Goal: Transaction & Acquisition: Obtain resource

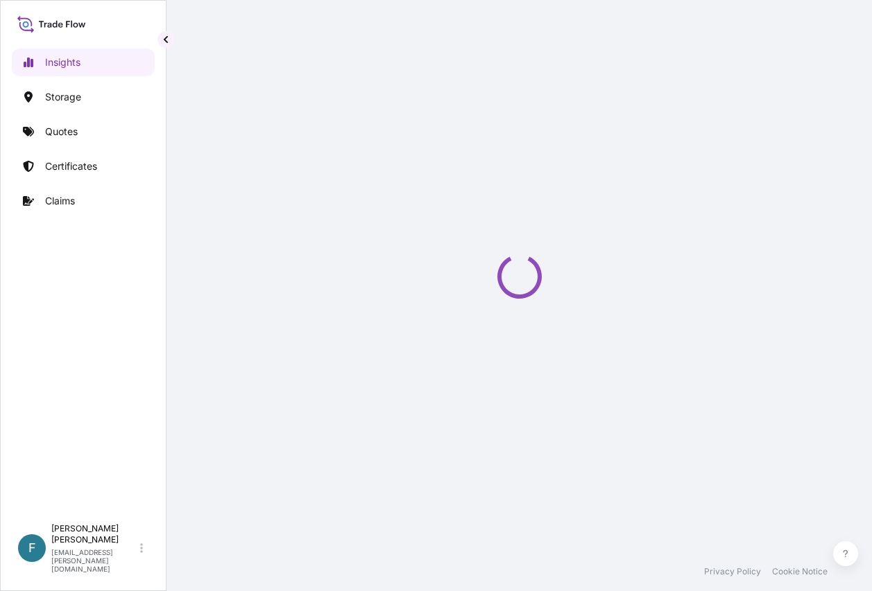
select select "2025"
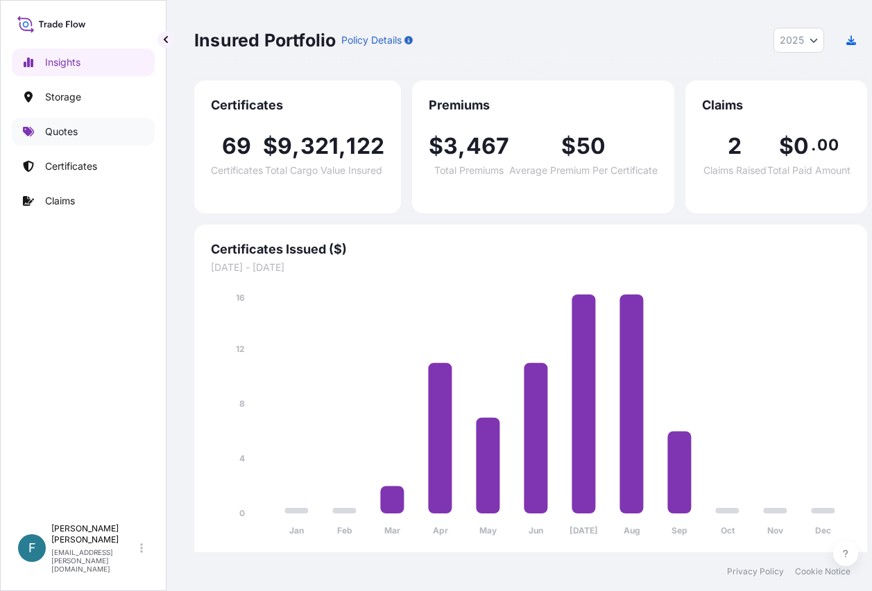
click at [71, 126] on p "Quotes" at bounding box center [61, 132] width 33 height 14
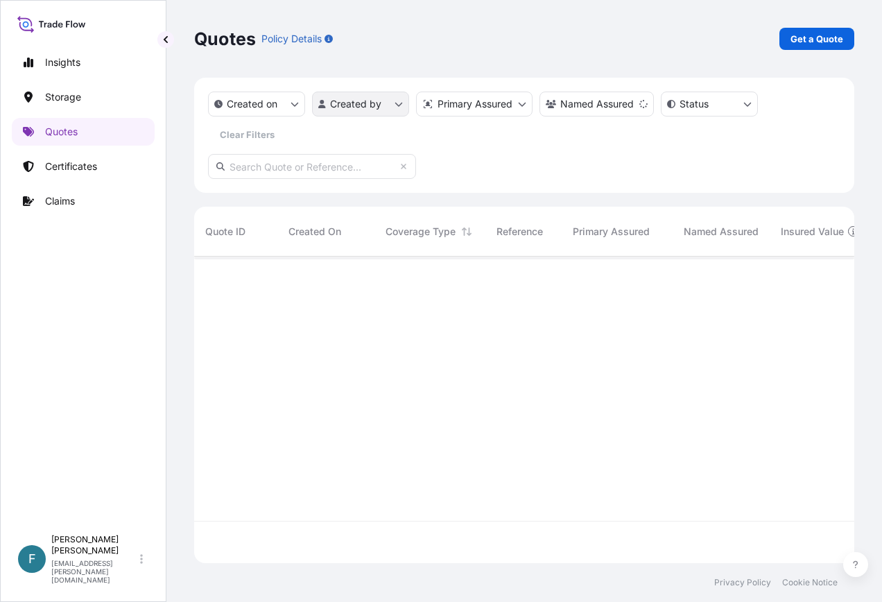
scroll to position [346, 650]
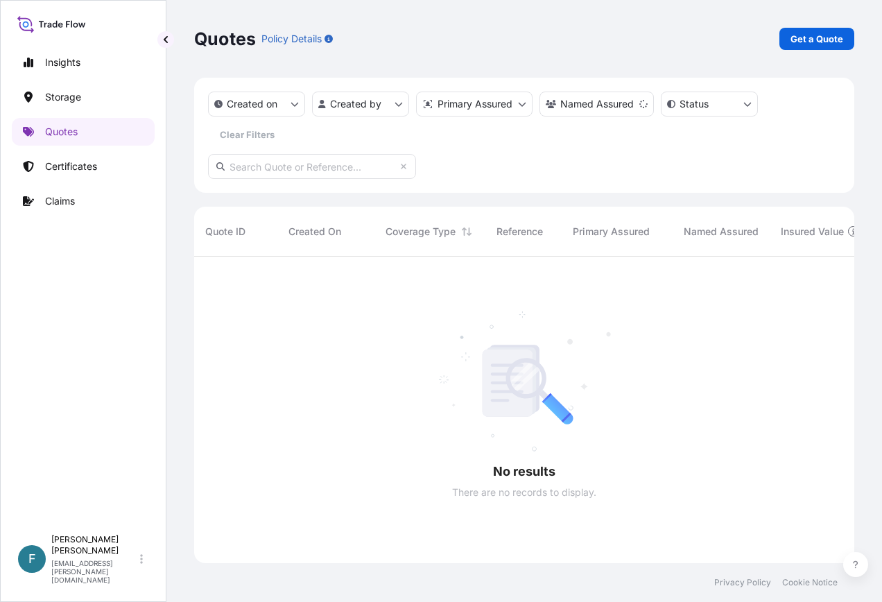
click at [352, 169] on input "text" at bounding box center [312, 166] width 208 height 25
click at [710, 36] on div "Quotes Policy Details Get a Quote" at bounding box center [524, 39] width 660 height 22
click at [830, 45] on p "Get a Quote" at bounding box center [816, 39] width 53 height 14
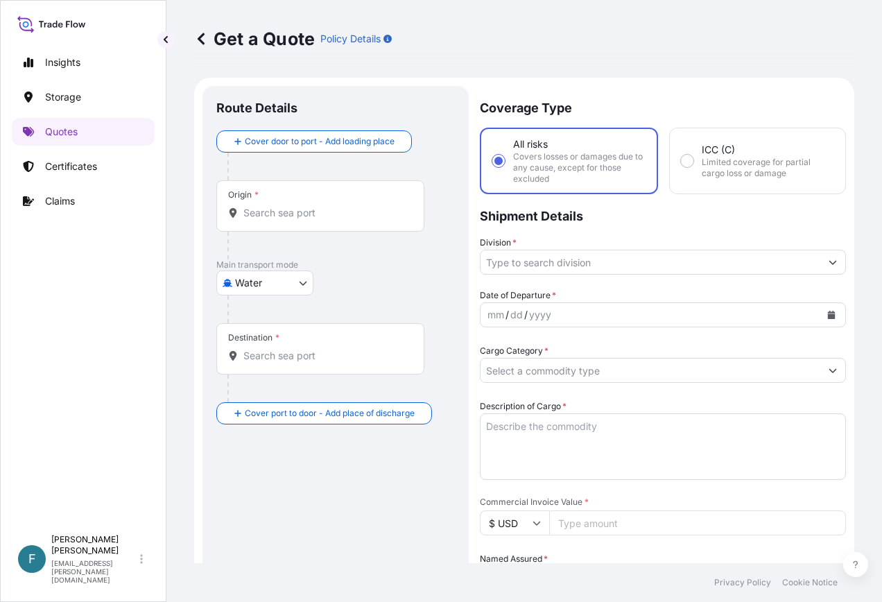
scroll to position [22, 0]
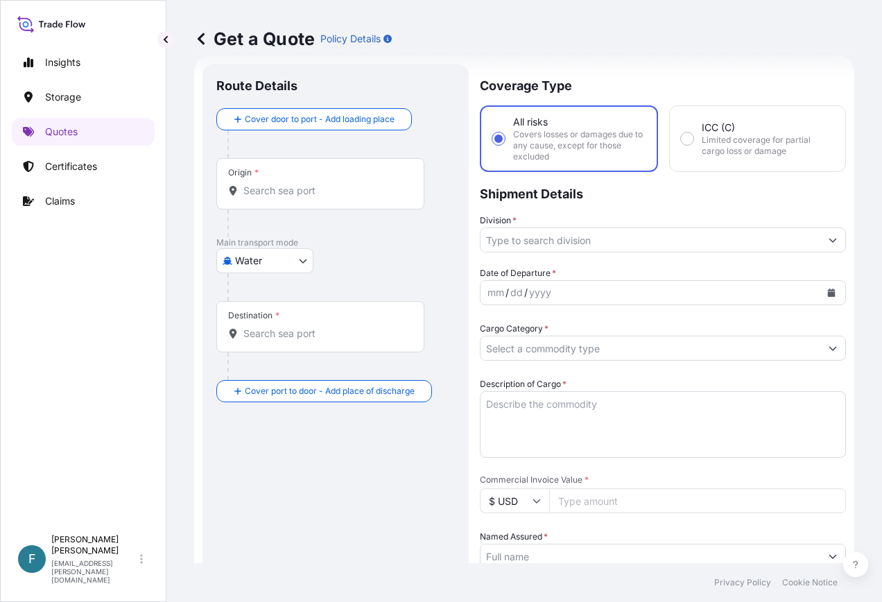
click at [253, 494] on div "Route Details Cover door to port - Add loading place Place of loading Road / In…" at bounding box center [335, 543] width 239 height 930
click at [318, 194] on input "Origin *" at bounding box center [325, 191] width 164 height 14
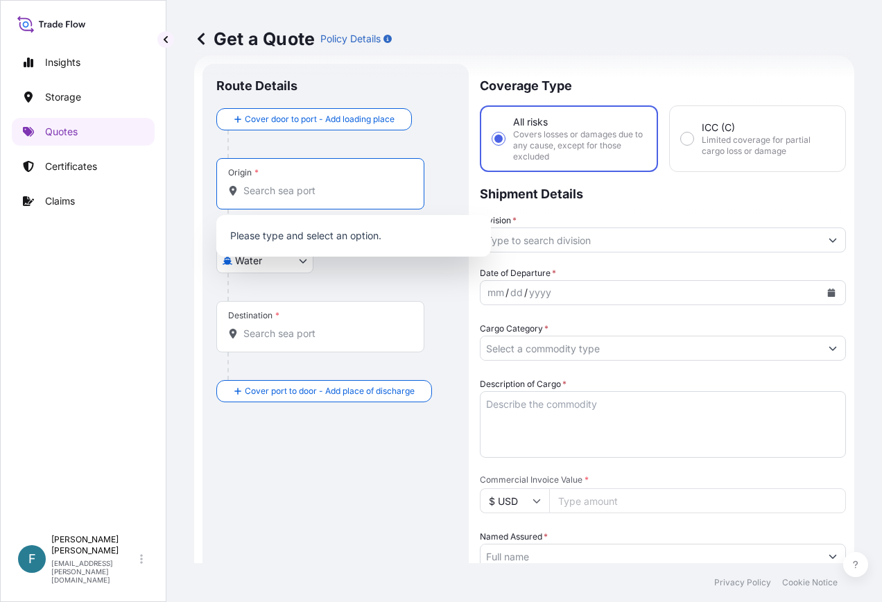
click at [580, 52] on div "Get a Quote Policy Details" at bounding box center [524, 39] width 660 height 78
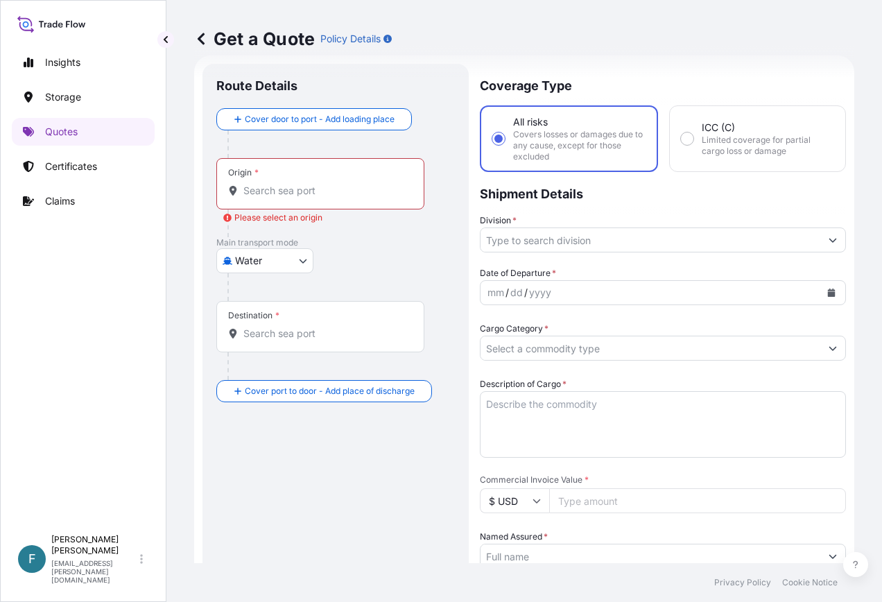
click at [299, 257] on body "Insights Storage Quotes Certificates Claims F Fabio D'Amico fabio.damico@psabdp…" at bounding box center [441, 301] width 882 height 602
click at [253, 294] on span "Air" at bounding box center [249, 297] width 12 height 14
select select "Air"
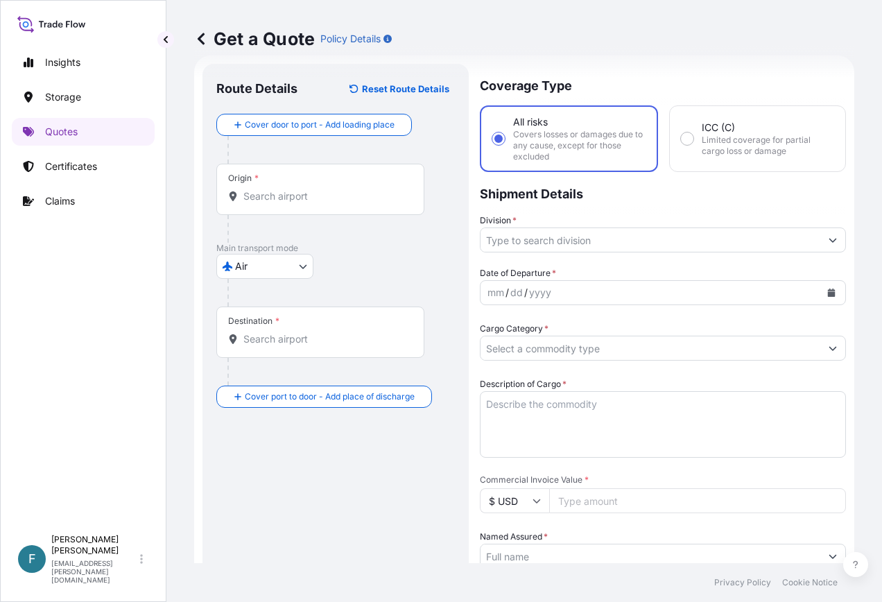
click at [343, 183] on div "Origin *" at bounding box center [320, 189] width 208 height 51
click at [343, 189] on input "Origin *" at bounding box center [325, 196] width 164 height 14
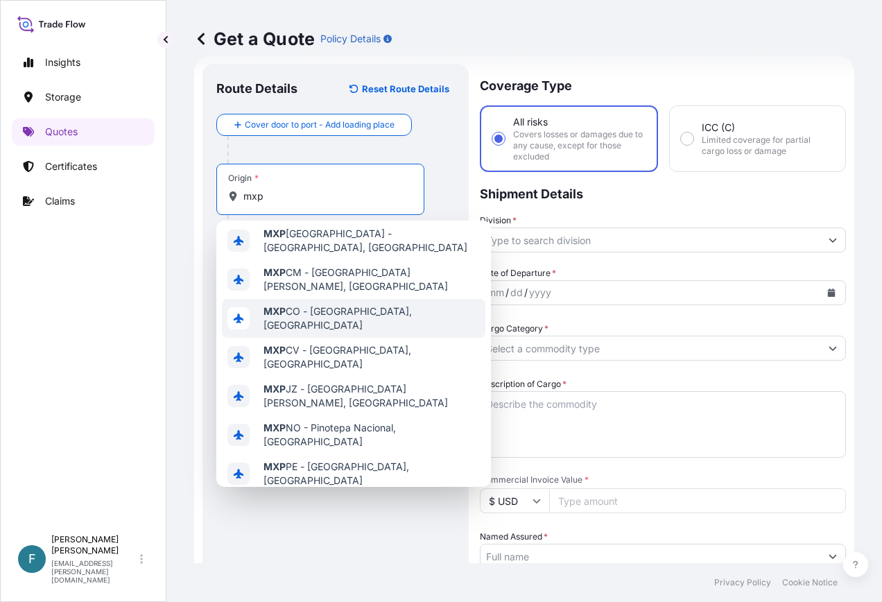
scroll to position [0, 0]
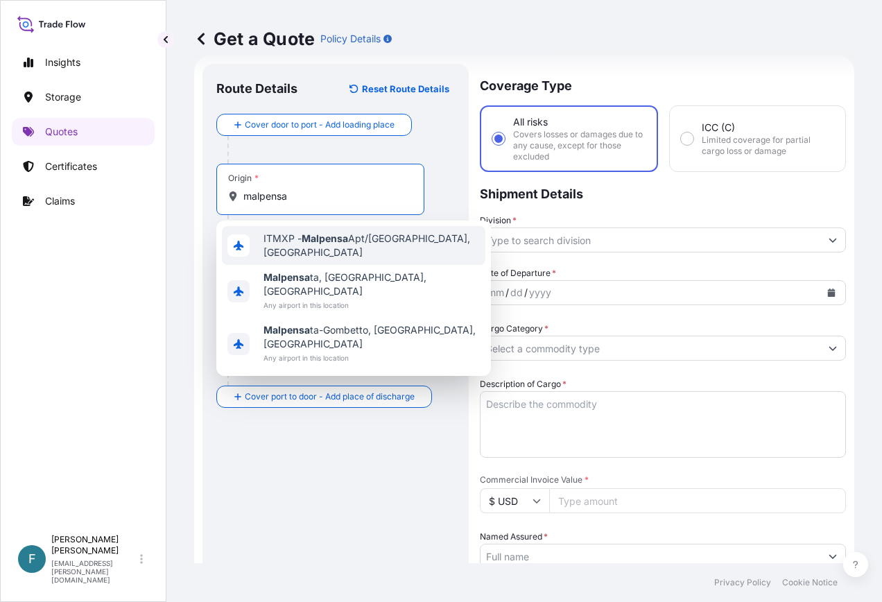
click at [315, 236] on span "ITMXP - Malpensa Apt/Milano, Italy" at bounding box center [371, 246] width 216 height 28
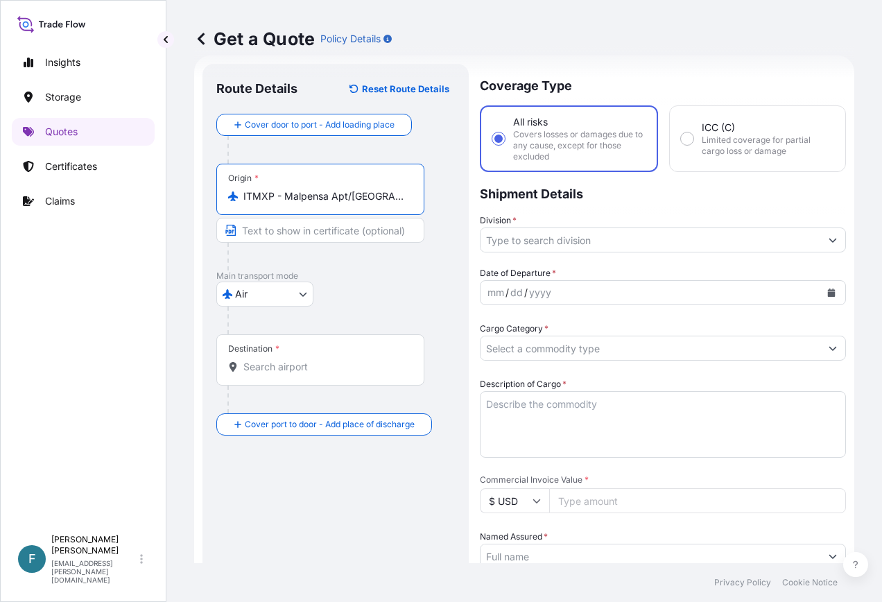
type input "ITMXP - Malpensa Apt/Milano, Italy"
click at [323, 366] on input "Destination *" at bounding box center [325, 367] width 164 height 14
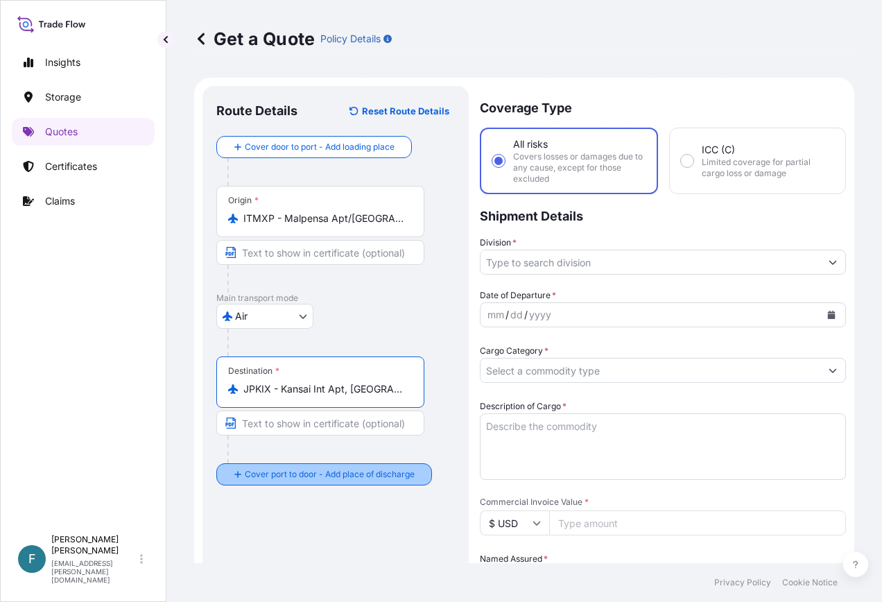
type input "JPKIX - Kansai Int Apt, Japan"
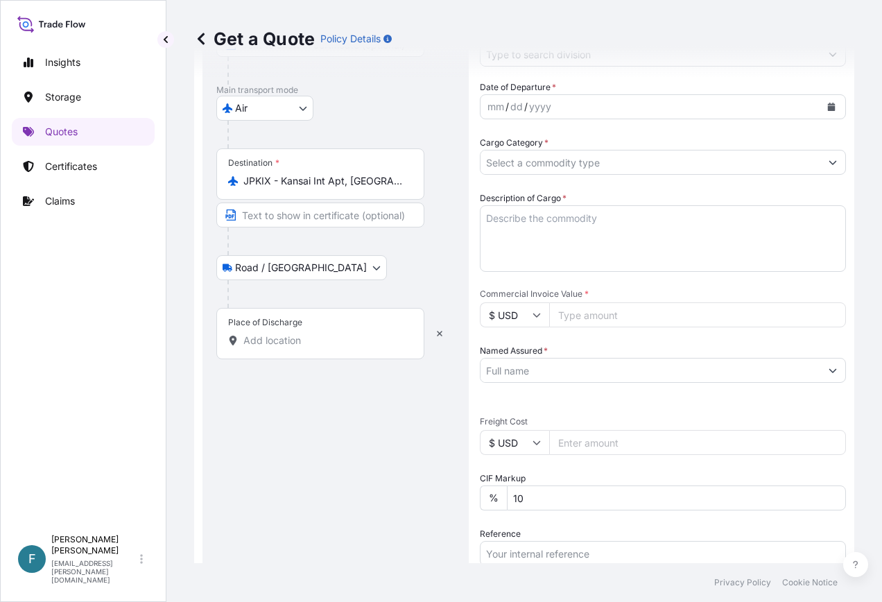
scroll to position [69, 0]
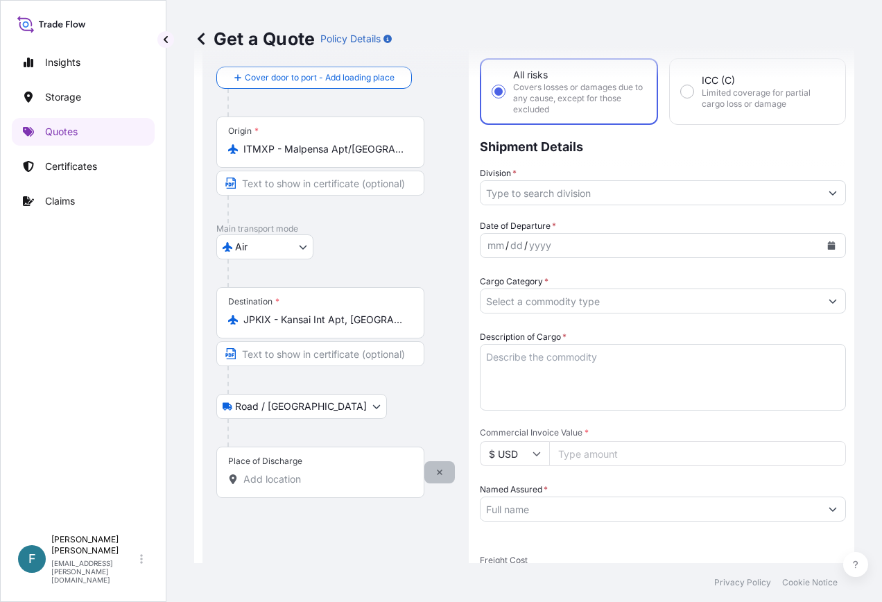
click at [441, 470] on icon "button" at bounding box center [440, 472] width 6 height 6
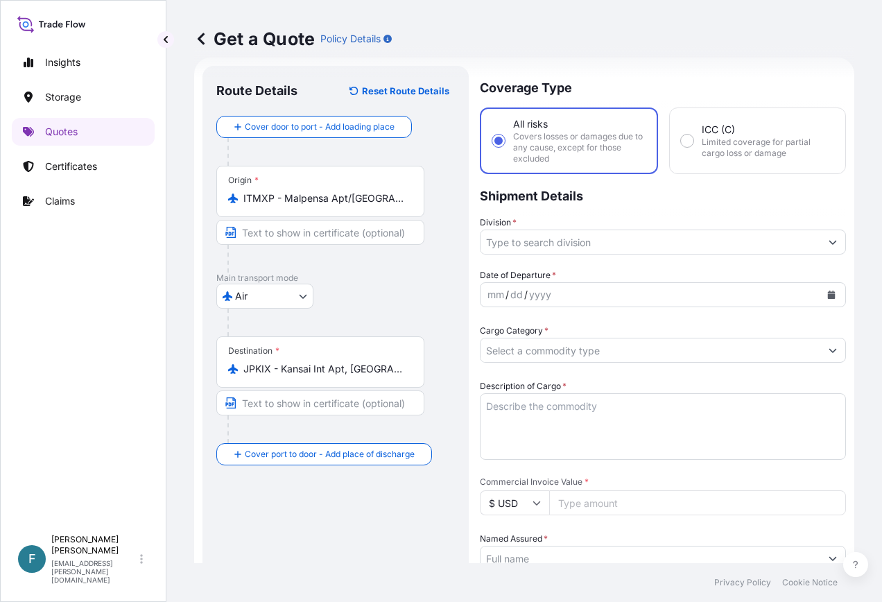
scroll to position [0, 0]
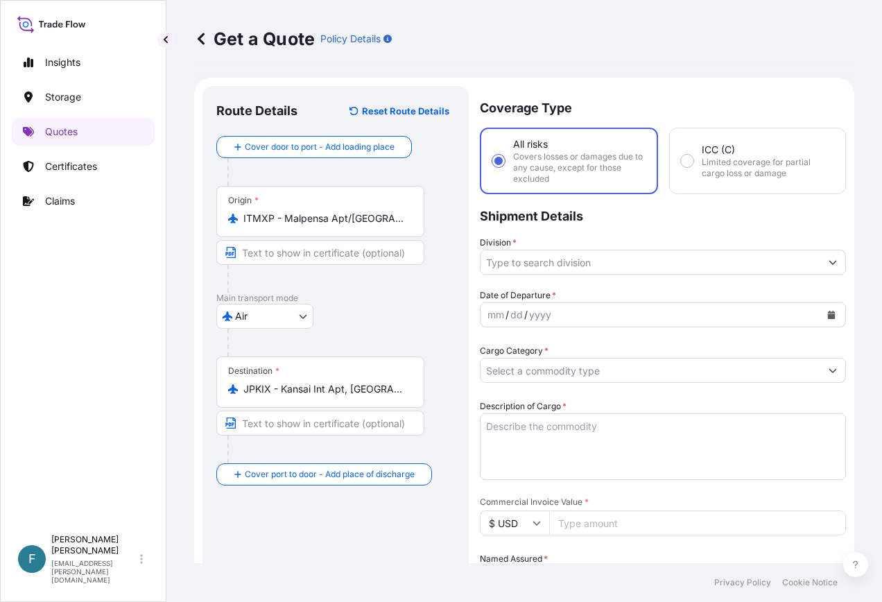
click at [745, 218] on p "Shipment Details" at bounding box center [663, 215] width 366 height 42
click at [691, 225] on p "Shipment Details" at bounding box center [663, 215] width 366 height 42
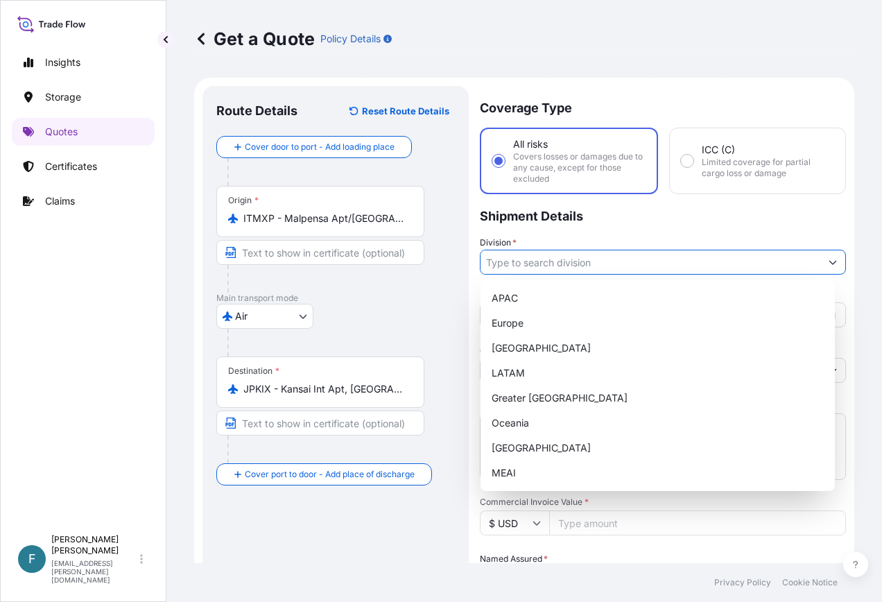
click at [634, 269] on input "Division *" at bounding box center [651, 262] width 340 height 25
click at [646, 223] on p "Shipment Details" at bounding box center [663, 215] width 366 height 42
click at [618, 261] on input "Division *" at bounding box center [651, 262] width 340 height 25
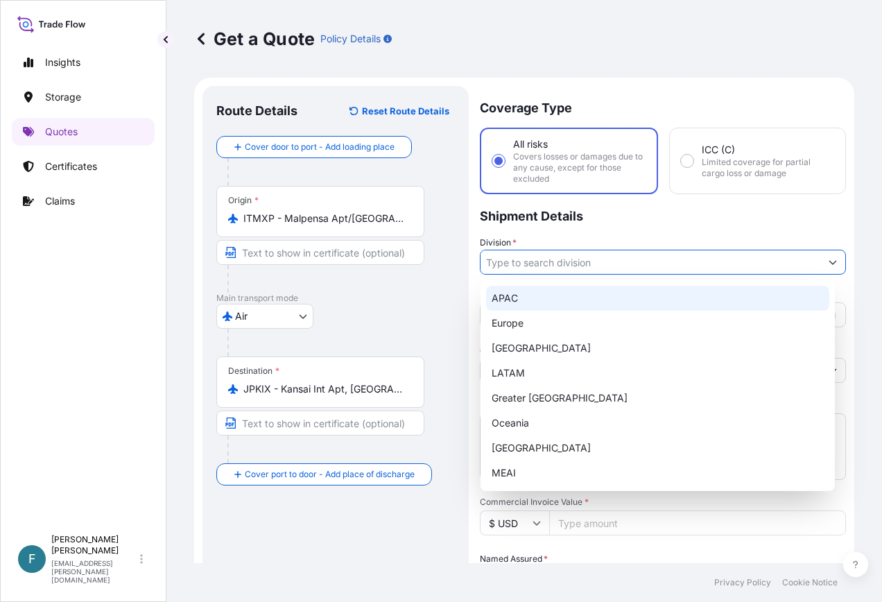
click at [616, 225] on p "Shipment Details" at bounding box center [663, 215] width 366 height 42
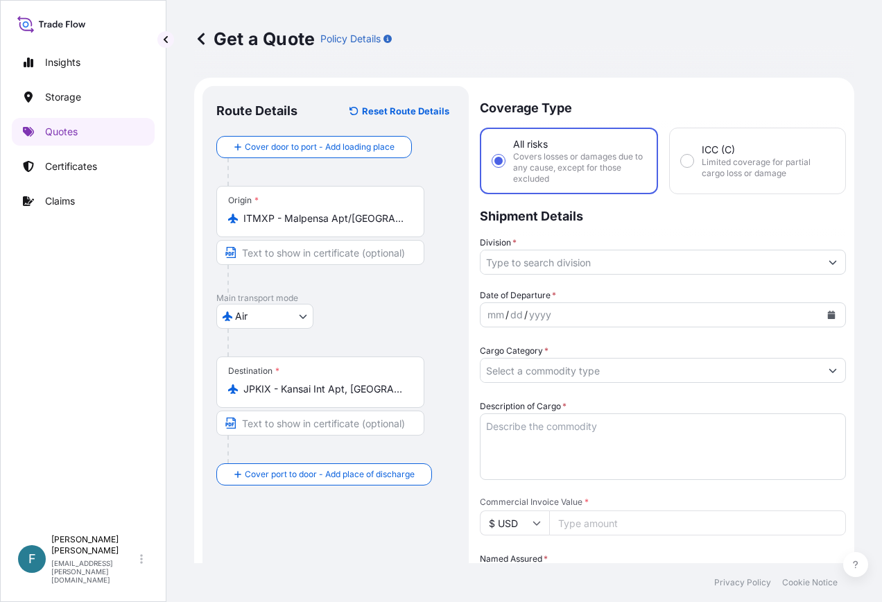
click at [624, 257] on input "Division *" at bounding box center [651, 262] width 340 height 25
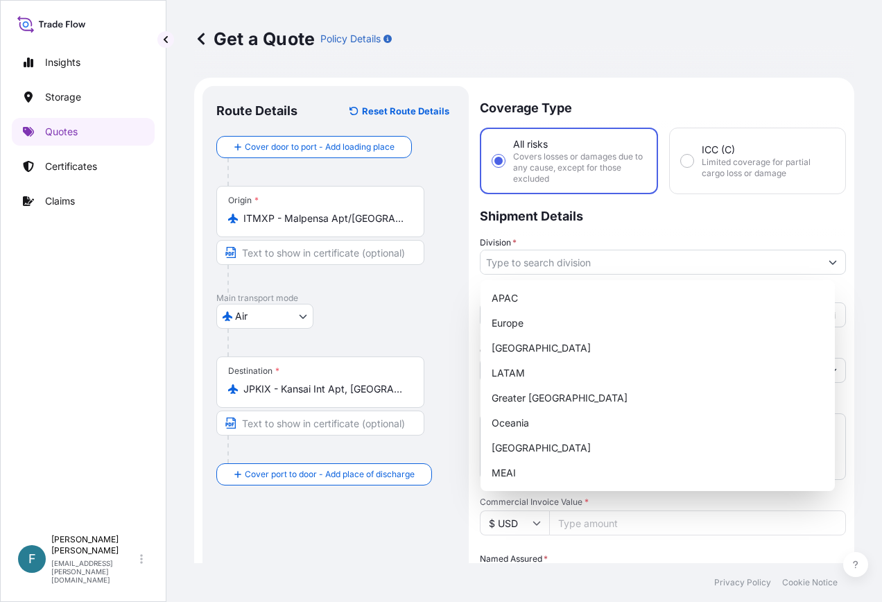
drag, startPoint x: 616, startPoint y: 232, endPoint x: 616, endPoint y: 239, distance: 7.0
click at [617, 232] on p "Shipment Details" at bounding box center [663, 215] width 366 height 42
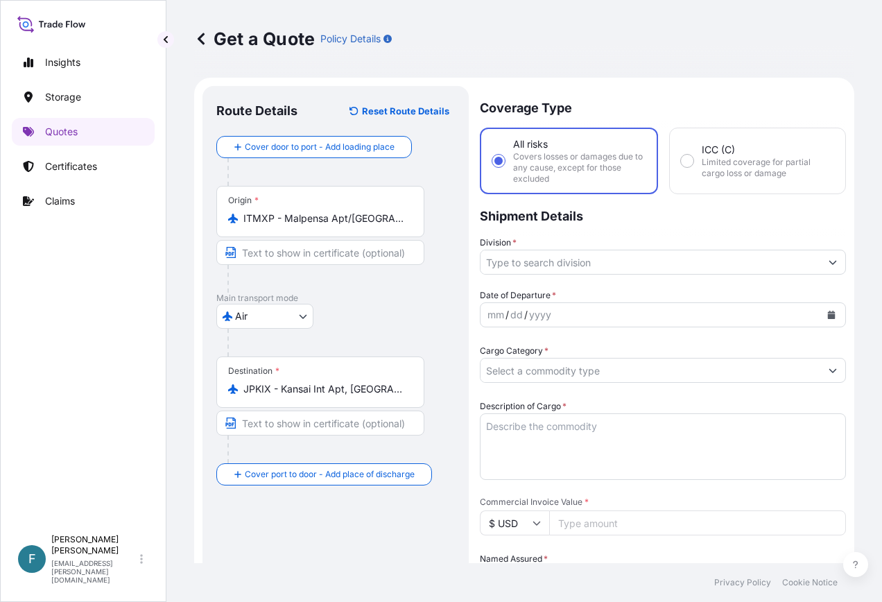
click at [604, 263] on input "Division *" at bounding box center [651, 262] width 340 height 25
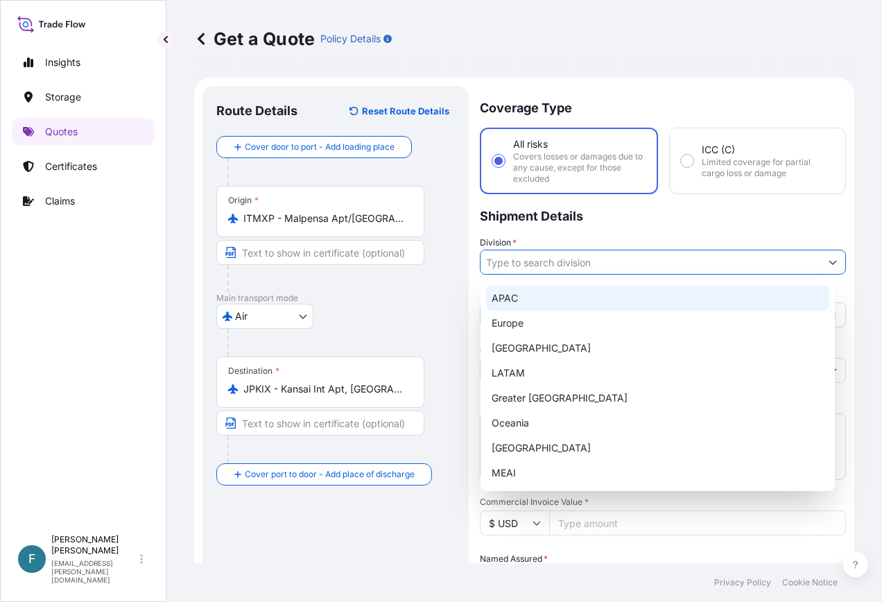
click at [636, 226] on p "Shipment Details" at bounding box center [663, 215] width 366 height 42
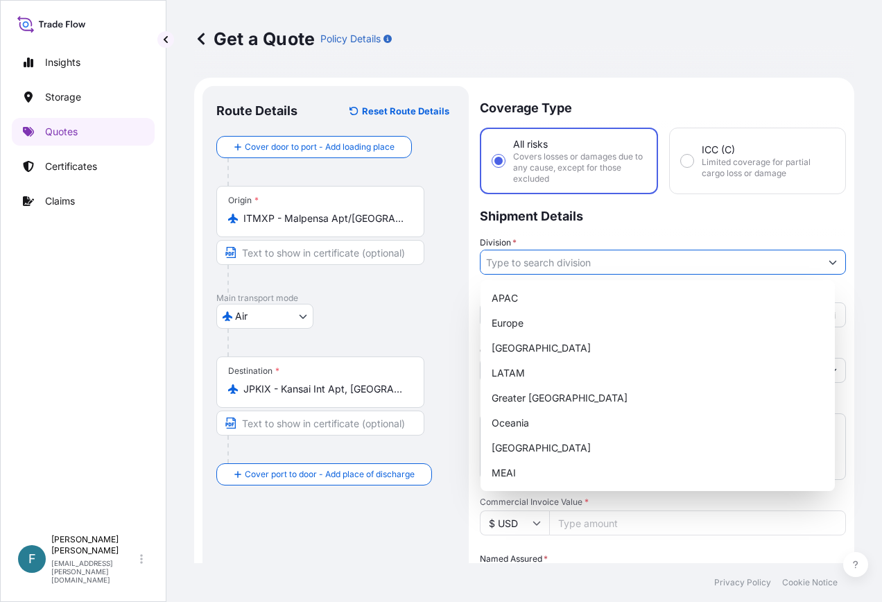
click at [606, 266] on input "Division *" at bounding box center [651, 262] width 340 height 25
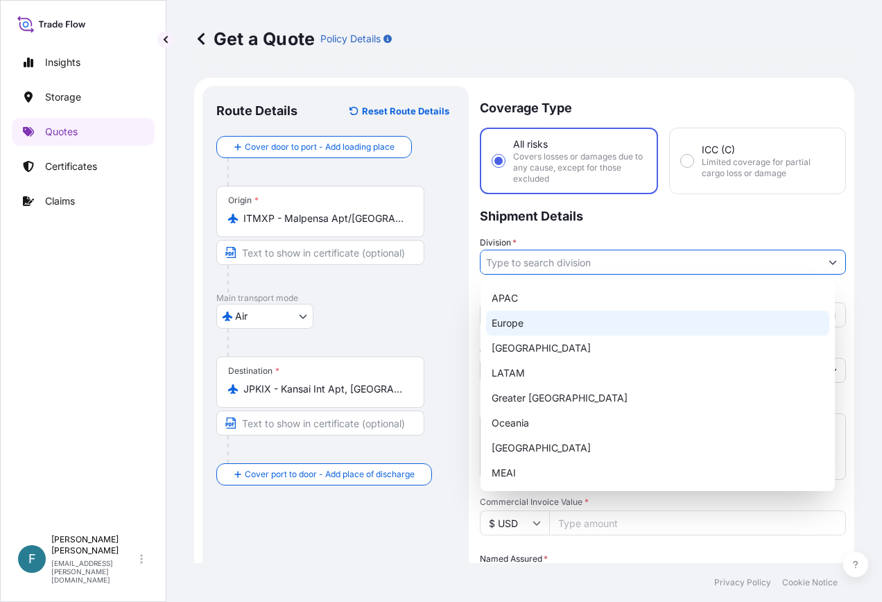
click at [531, 321] on div "Europe" at bounding box center [657, 323] width 343 height 25
type input "Europe"
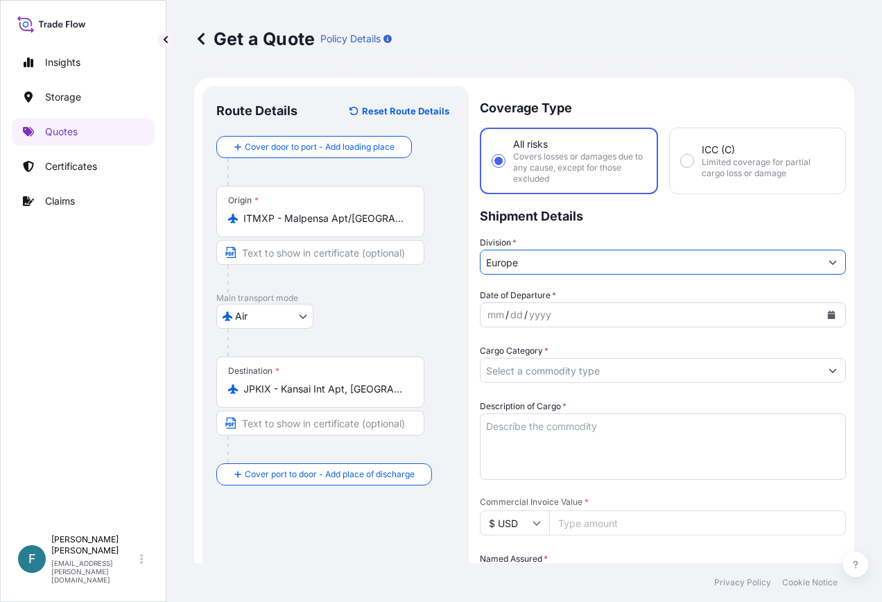
click at [612, 309] on div "mm / dd / yyyy" at bounding box center [651, 314] width 340 height 25
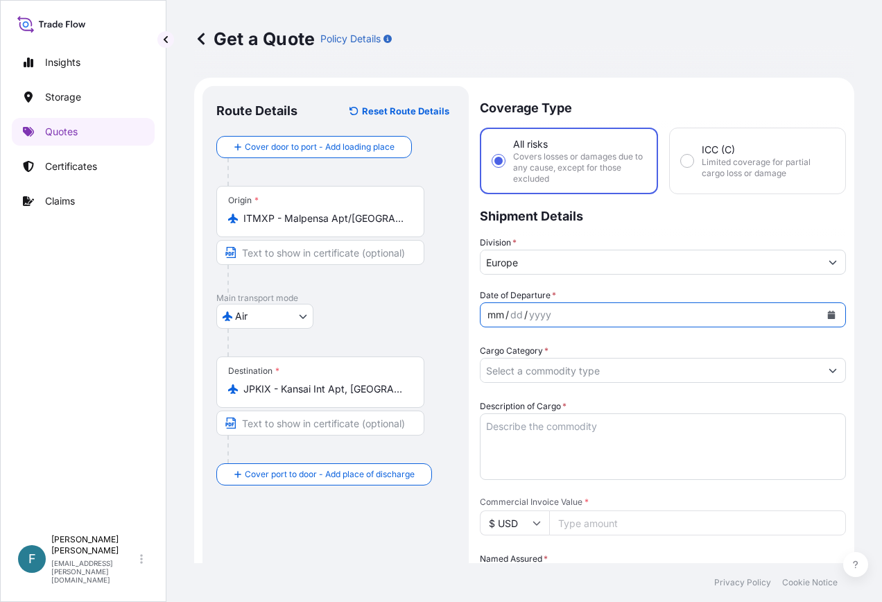
click at [487, 321] on div "mm" at bounding box center [495, 314] width 19 height 17
click at [494, 315] on div "mm" at bounding box center [495, 314] width 19 height 17
click at [507, 315] on div "/" at bounding box center [506, 314] width 3 height 17
click at [820, 320] on button "Calendar" at bounding box center [831, 315] width 22 height 22
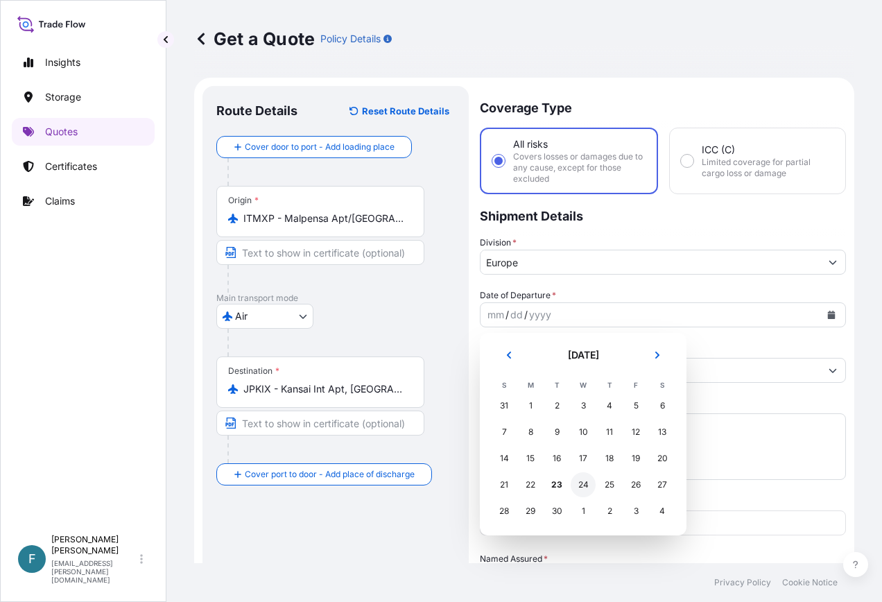
click at [580, 492] on div "24" at bounding box center [583, 484] width 25 height 25
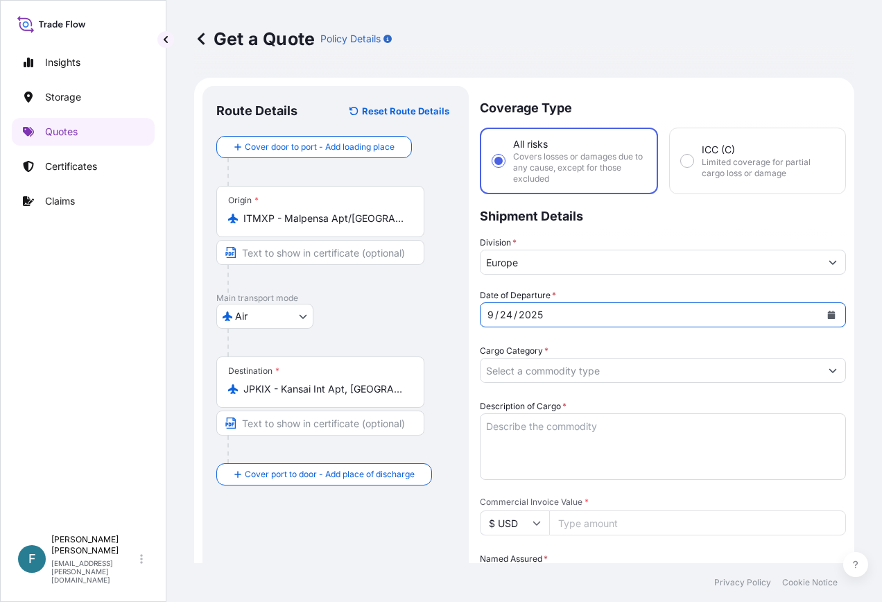
click at [610, 380] on input "Cargo Category *" at bounding box center [651, 370] width 340 height 25
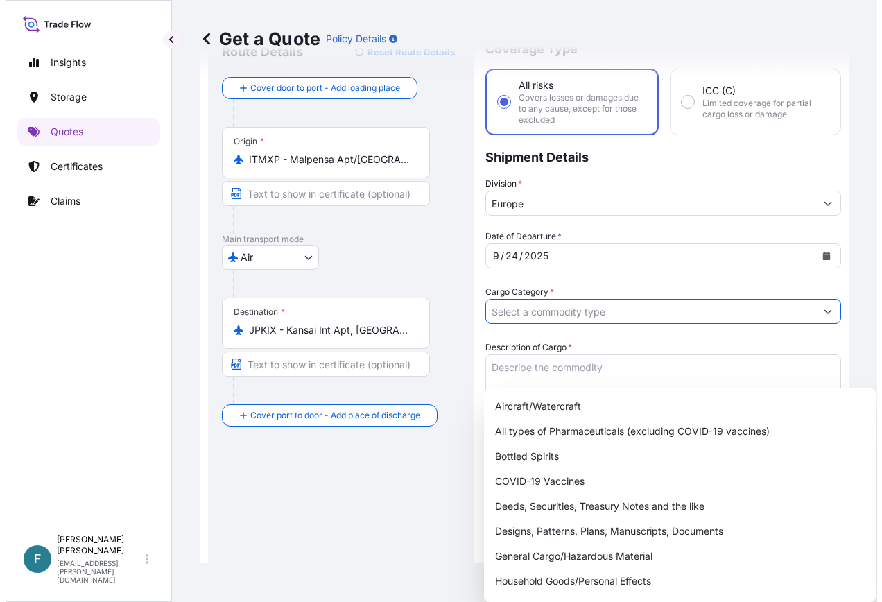
scroll to position [139, 0]
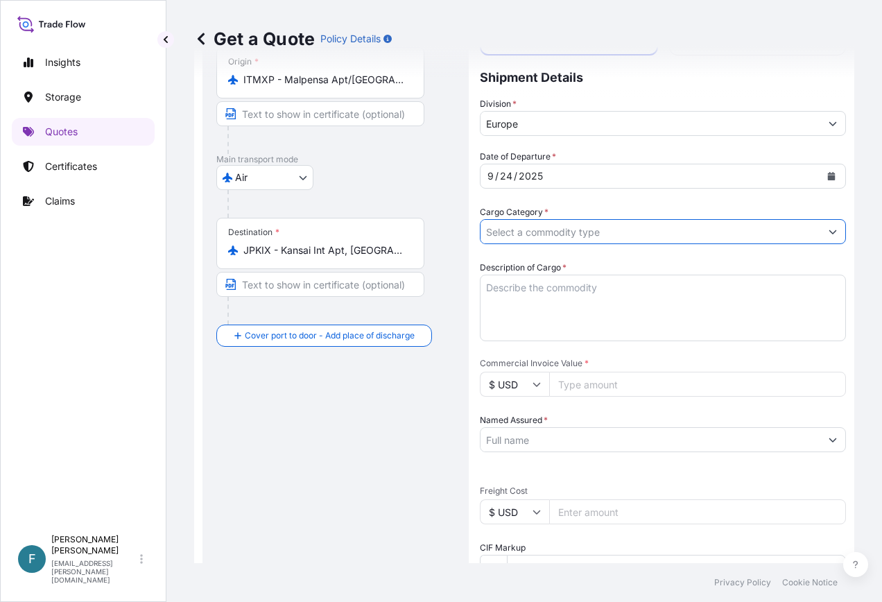
click at [628, 239] on input "Cargo Category *" at bounding box center [651, 231] width 340 height 25
click at [820, 230] on button "Show suggestions" at bounding box center [832, 231] width 25 height 25
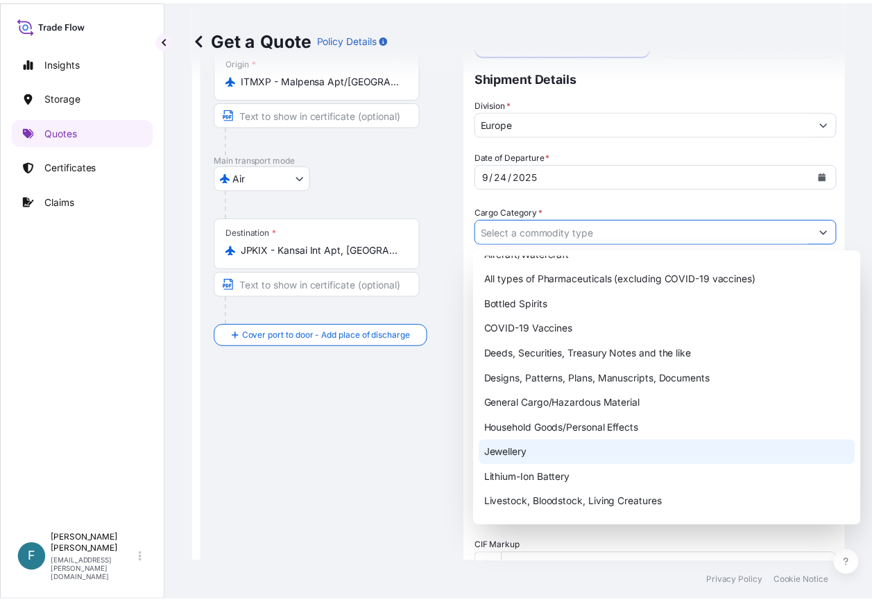
scroll to position [0, 0]
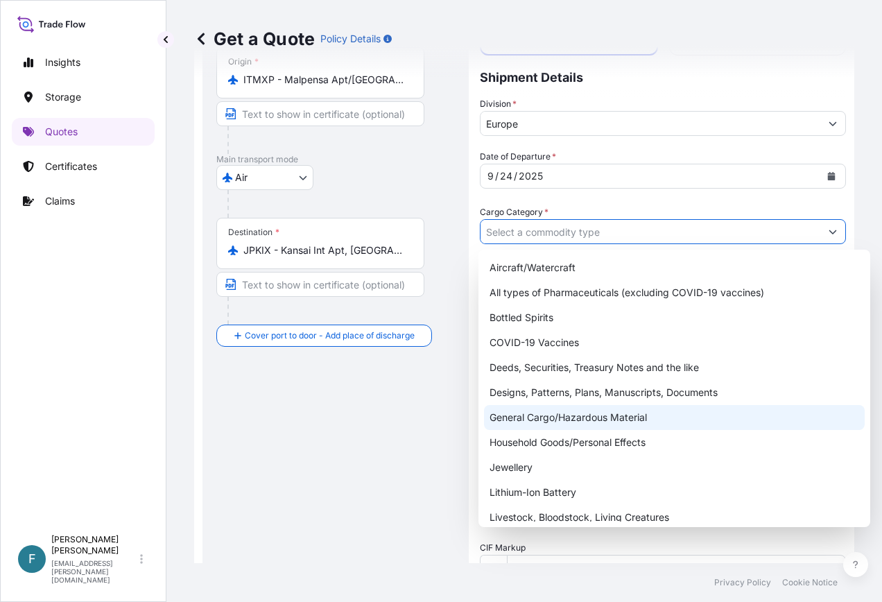
click at [612, 419] on div "General Cargo/Hazardous Material" at bounding box center [674, 417] width 381 height 25
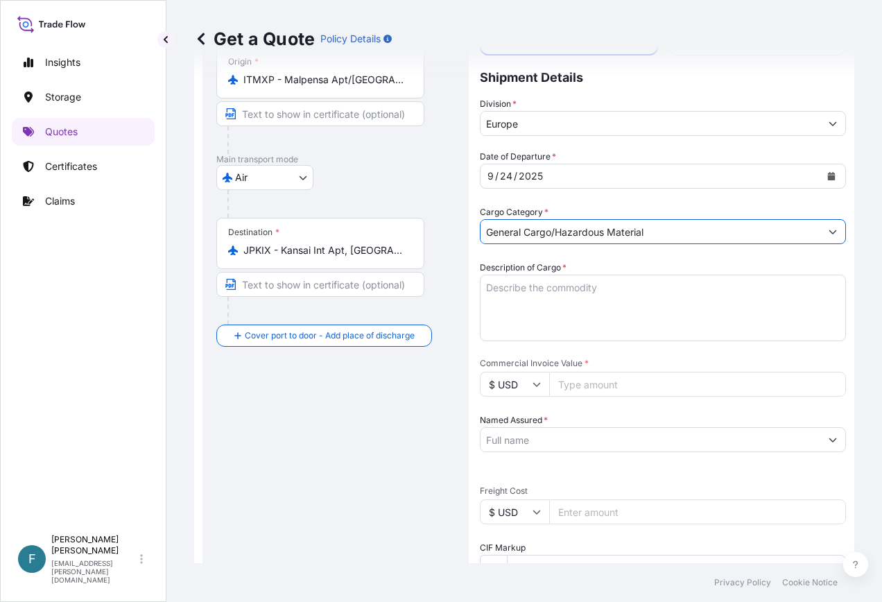
drag, startPoint x: 557, startPoint y: 232, endPoint x: 881, endPoint y: 255, distance: 324.6
click at [881, 256] on html "Insights Storage Quotes Certificates Claims F Fabio D'Amico fabio.damico@psabdp…" at bounding box center [441, 301] width 882 height 602
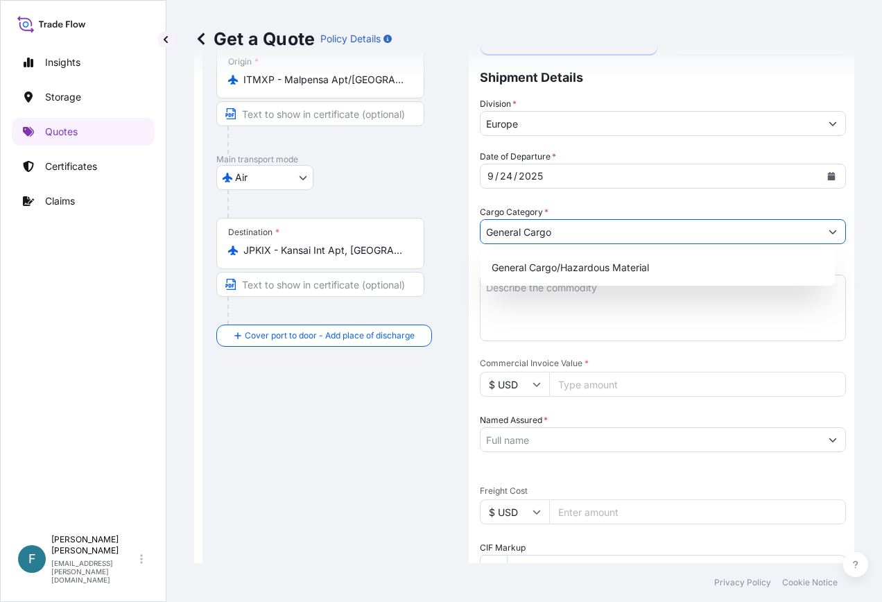
type input "General Cargo"
click at [845, 339] on div "Get a Quote Policy Details Route Details Reset Route Details Cover door to port…" at bounding box center [524, 281] width 716 height 563
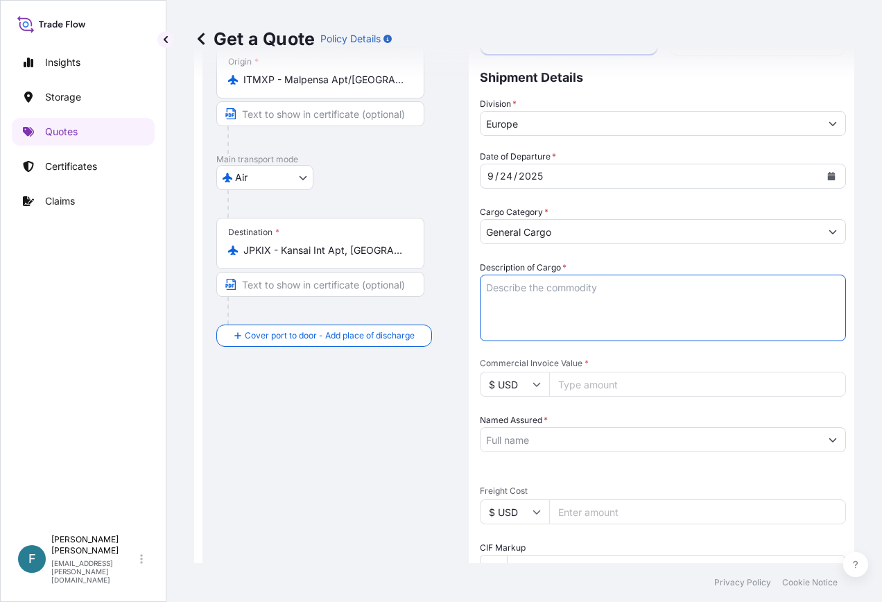
click at [648, 295] on textarea "Description of Cargo *" at bounding box center [663, 308] width 366 height 67
paste textarea "strawberry flavor"
type textarea "strawberry flavor"
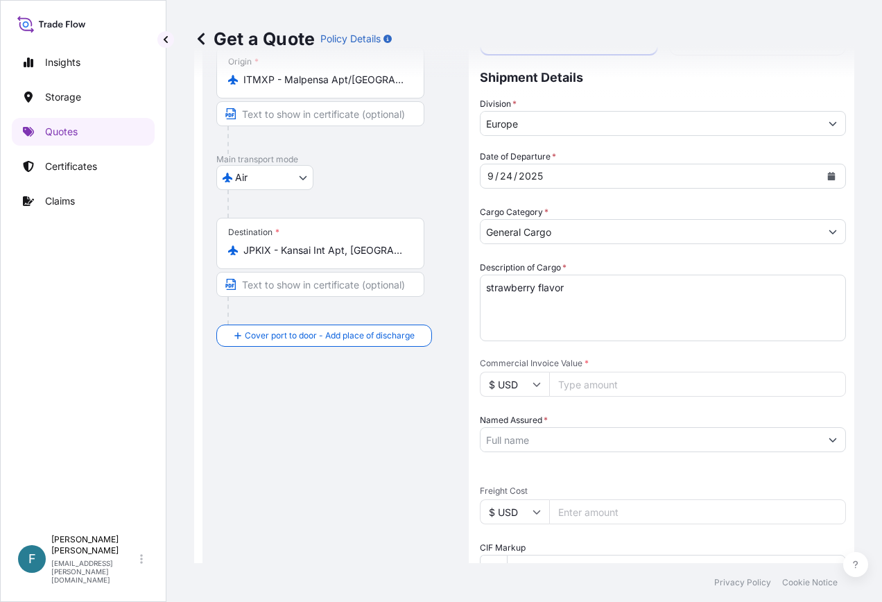
click at [637, 384] on input "Commercial Invoice Value *" at bounding box center [697, 384] width 297 height 25
type input "1274"
click at [634, 471] on div "Date of Departure * 9 / 24 / 2025 Cargo Category * General Cargo Description of…" at bounding box center [663, 476] width 366 height 652
click at [634, 421] on div "Named Assured *" at bounding box center [663, 432] width 366 height 39
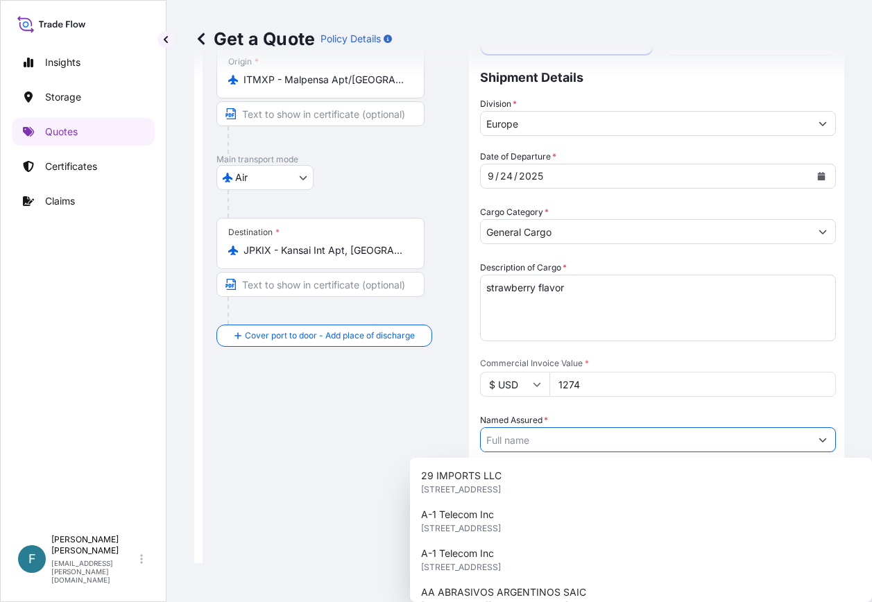
click at [635, 434] on input "Named Assured *" at bounding box center [645, 439] width 329 height 25
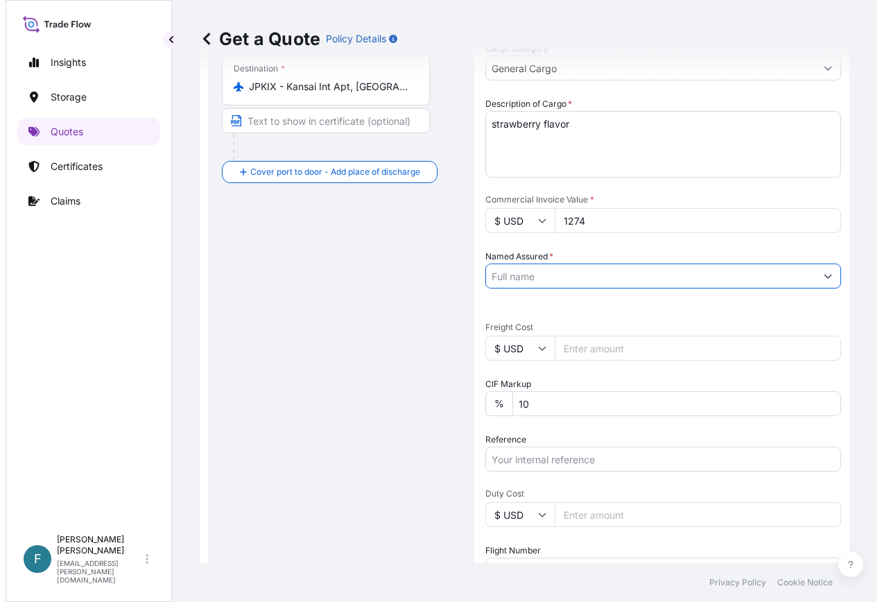
scroll to position [347, 0]
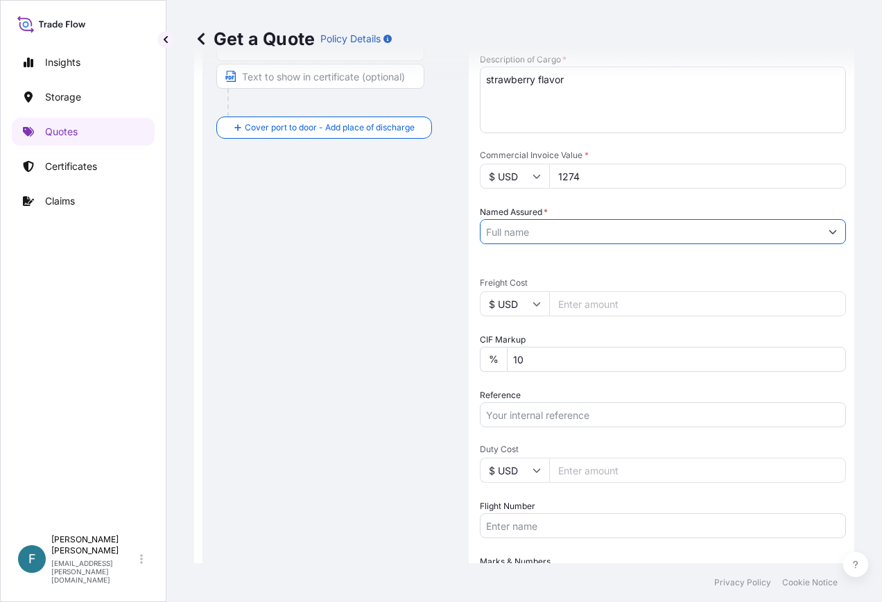
click at [593, 225] on input "Named Assured *" at bounding box center [651, 231] width 340 height 25
click at [585, 232] on input "Named Assured *" at bounding box center [651, 231] width 340 height 25
click at [829, 234] on button "Show suggestions" at bounding box center [832, 231] width 25 height 25
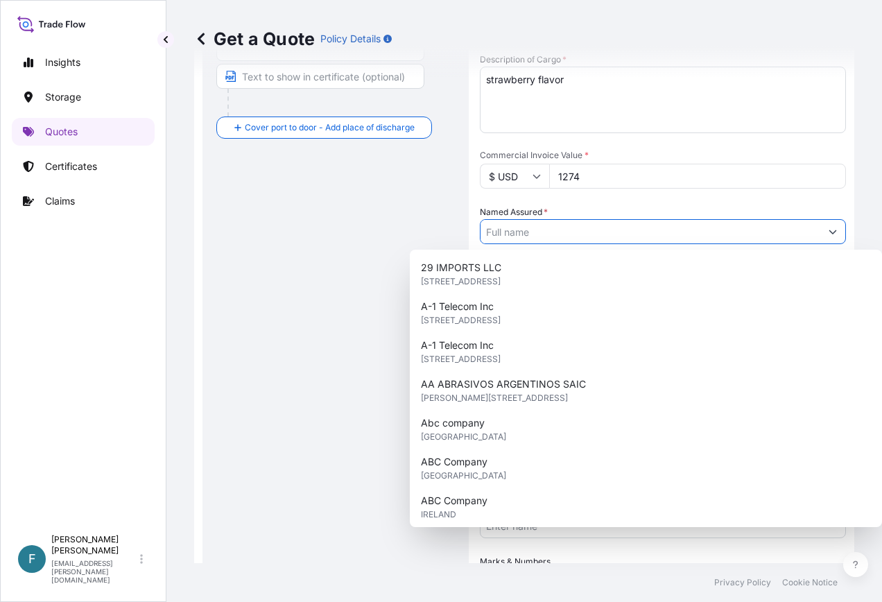
click at [827, 234] on button "Show suggestions" at bounding box center [832, 231] width 25 height 25
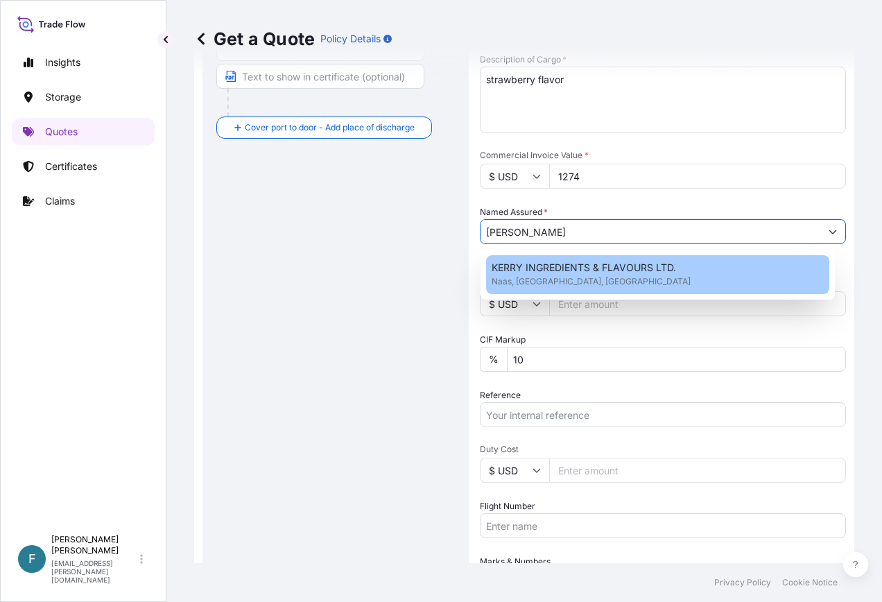
click at [544, 277] on span "Naas, Naas, Ireland" at bounding box center [591, 282] width 199 height 14
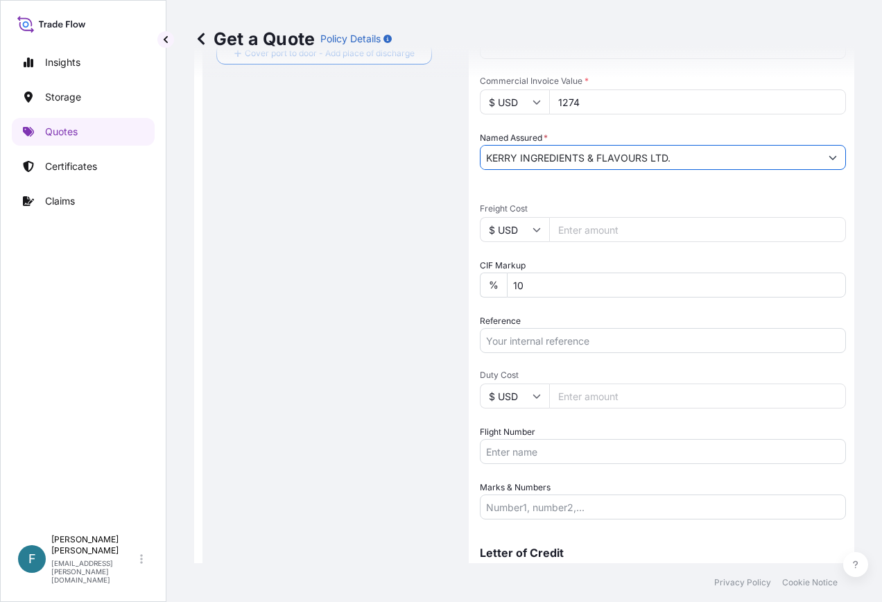
scroll to position [489, 0]
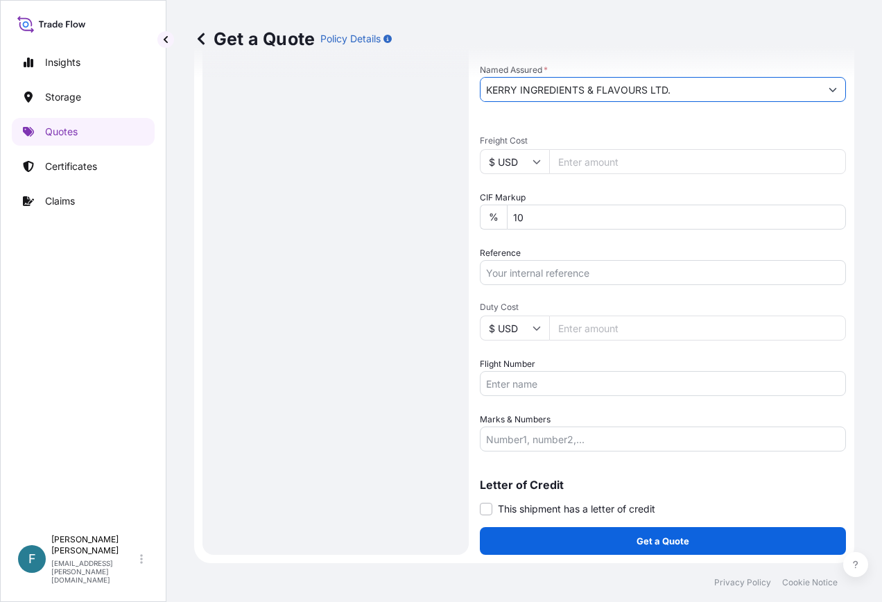
type input "KERRY INGREDIENTS & FLAVOURS LTD."
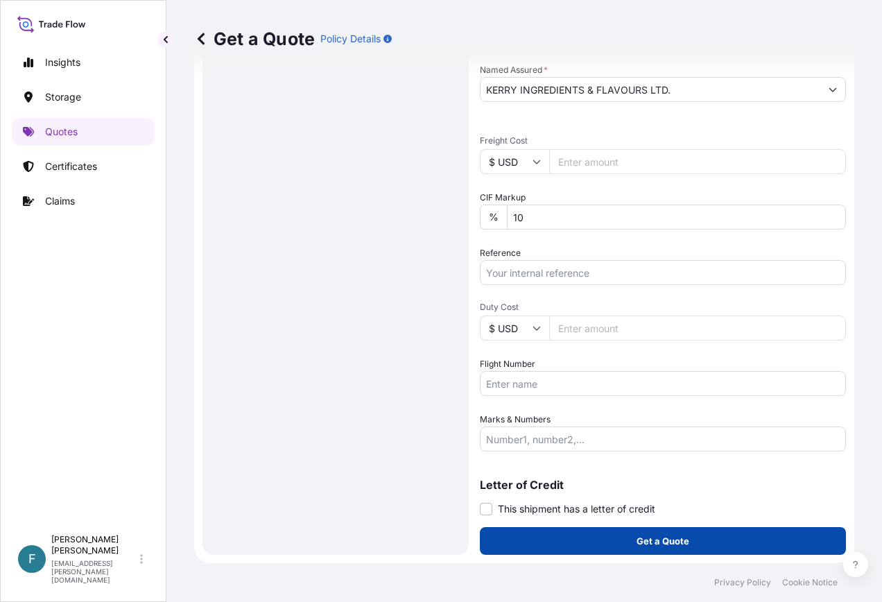
click at [603, 528] on button "Get a Quote" at bounding box center [663, 541] width 366 height 28
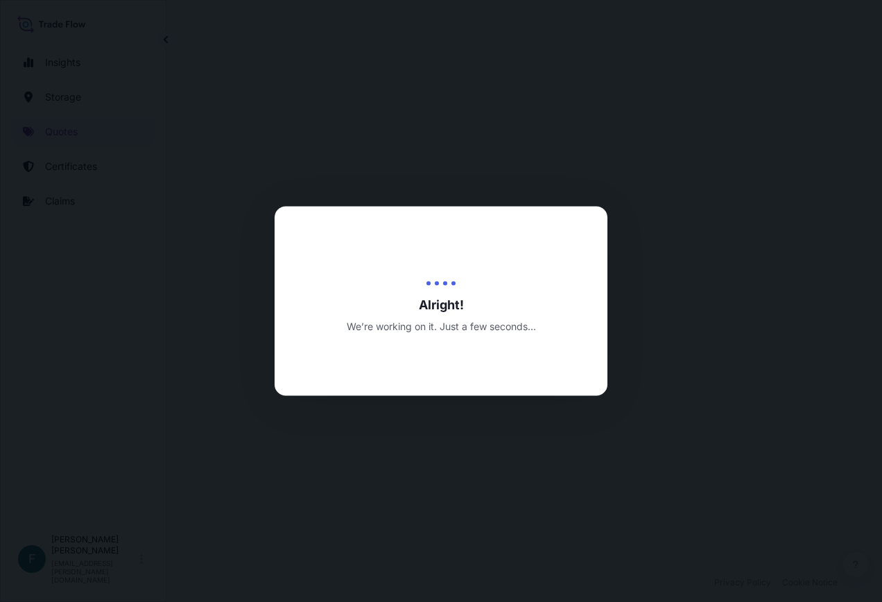
select select "Air"
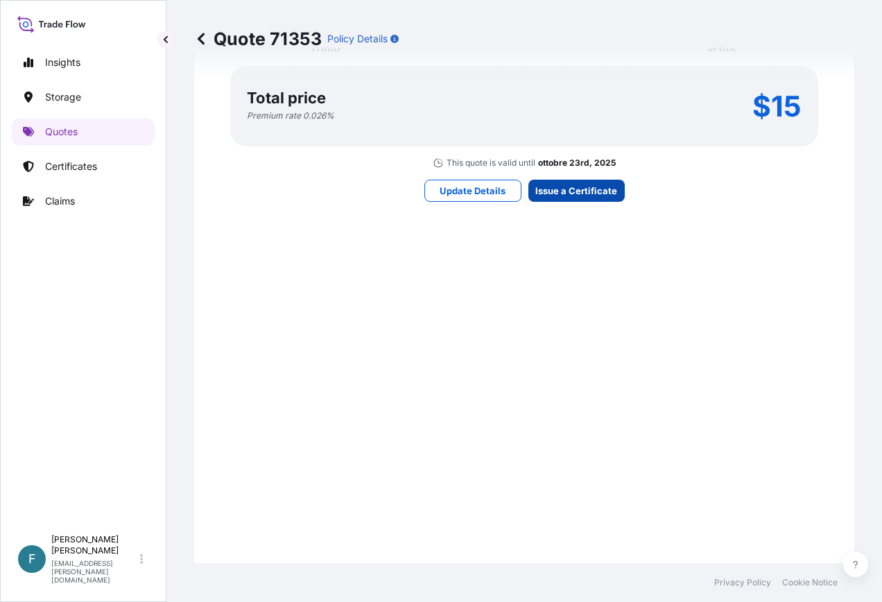
scroll to position [1531, 0]
